Goal: Information Seeking & Learning: Learn about a topic

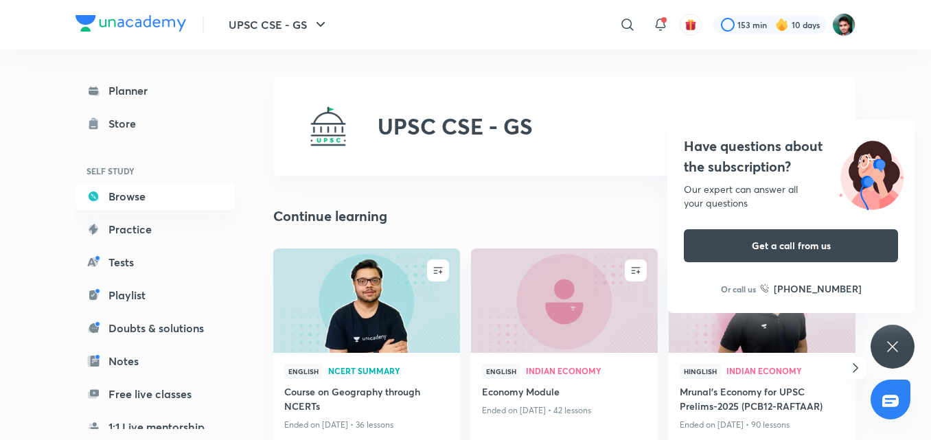
click at [897, 331] on div "Have questions about the subscription? Our expert can answer all your questions…" at bounding box center [892, 347] width 44 height 44
click at [894, 337] on div "Have questions about the subscription? Our expert can answer all your questions…" at bounding box center [892, 347] width 44 height 44
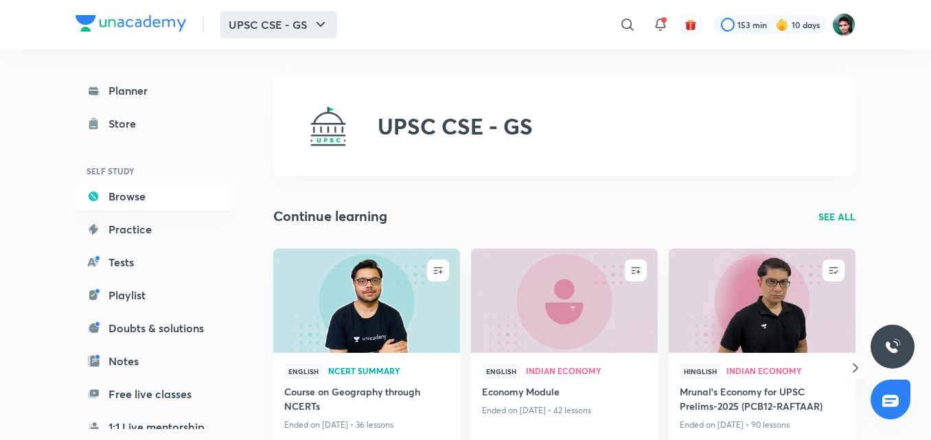
click at [326, 27] on icon "button" at bounding box center [320, 24] width 16 height 16
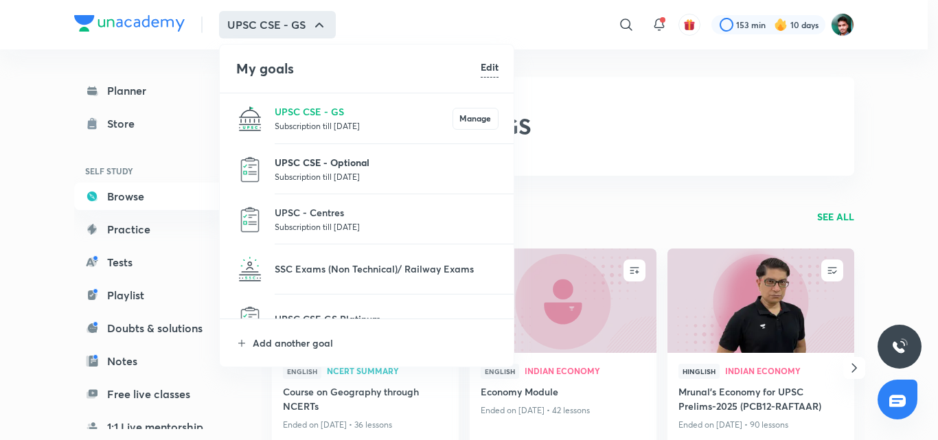
click at [312, 165] on p "UPSC CSE - Optional" at bounding box center [387, 162] width 224 height 14
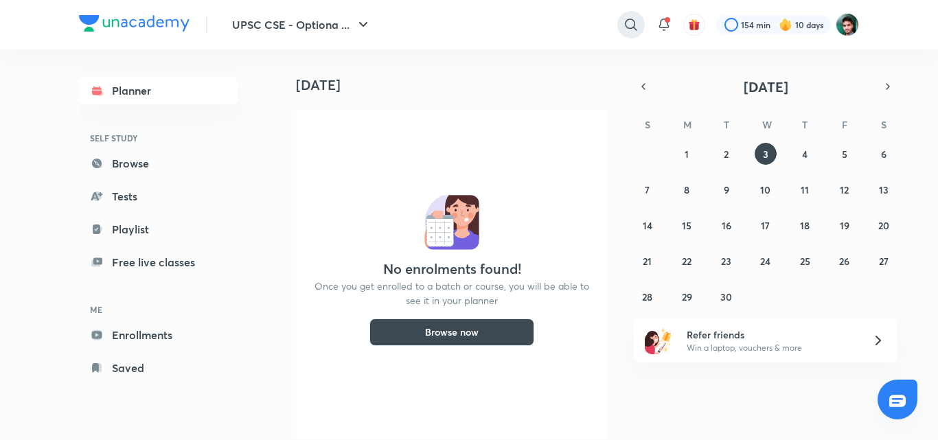
click at [627, 21] on icon at bounding box center [631, 25] width 12 height 12
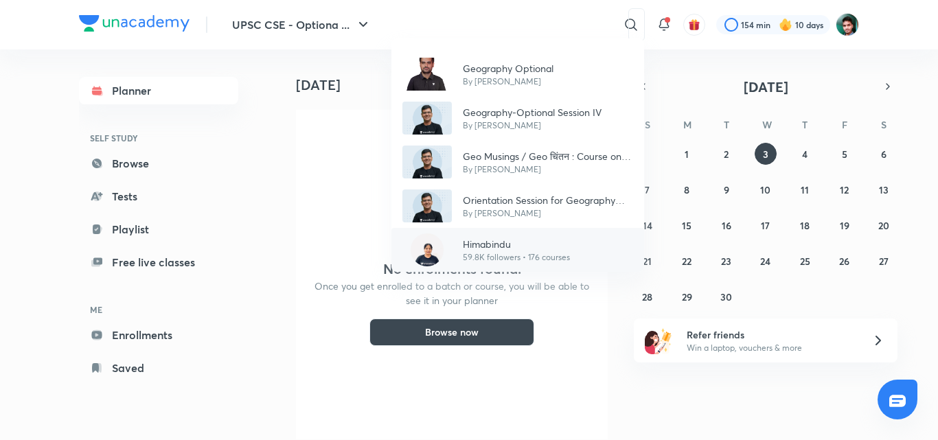
click at [426, 243] on img at bounding box center [426, 249] width 33 height 33
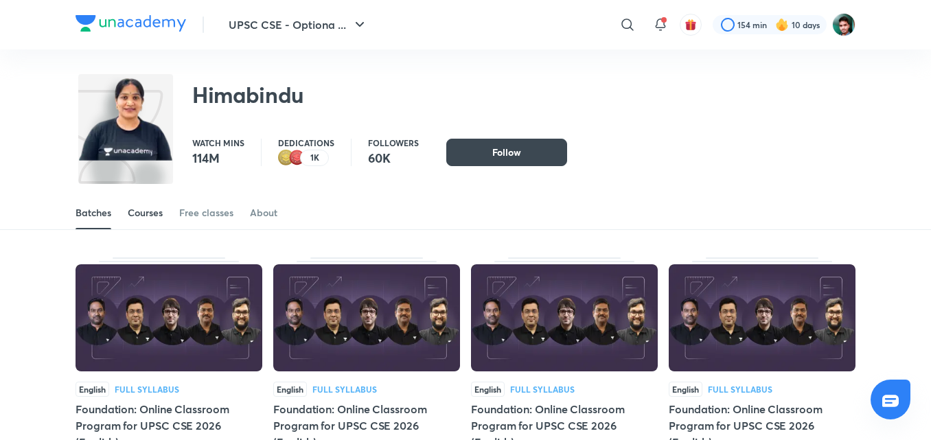
click at [153, 211] on div "Courses" at bounding box center [145, 213] width 35 height 14
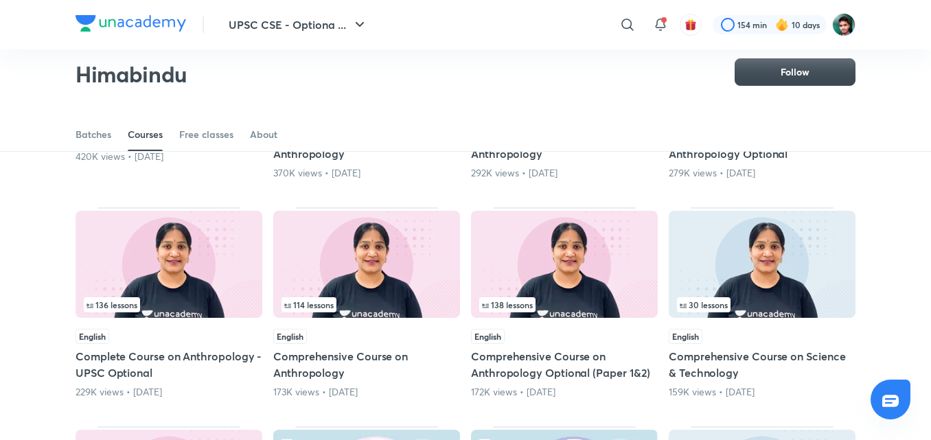
scroll to position [272, 0]
click at [585, 233] on img at bounding box center [564, 263] width 187 height 107
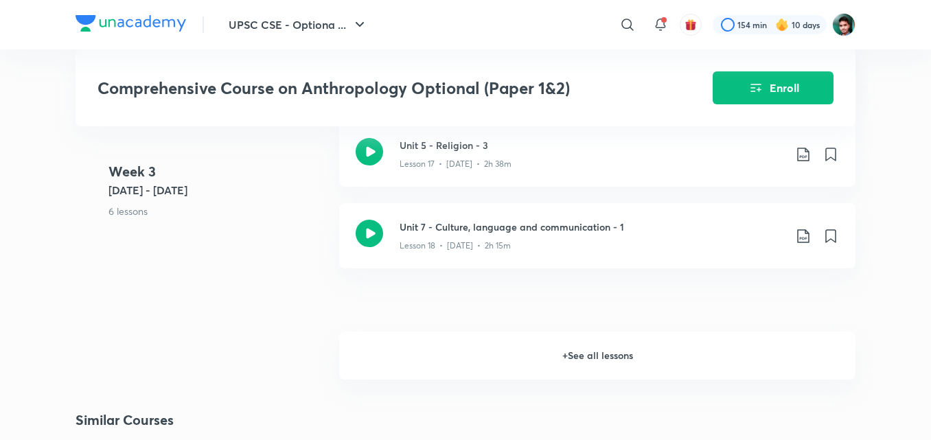
scroll to position [2128, 0]
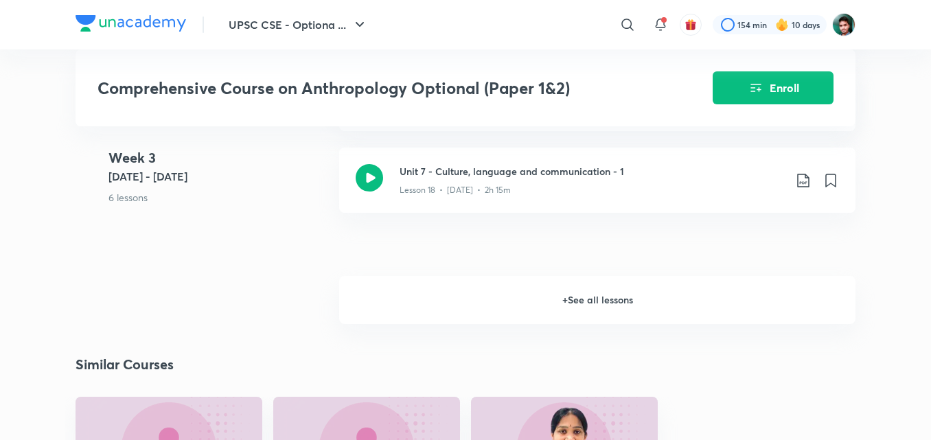
click at [642, 297] on h6 "+ See all lessons" at bounding box center [597, 300] width 516 height 48
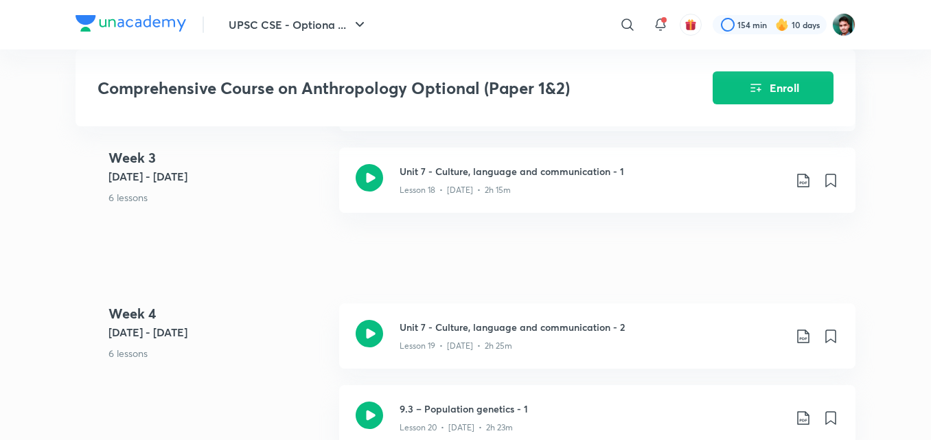
scroll to position [2566, 0]
